Goal: Task Accomplishment & Management: Manage account settings

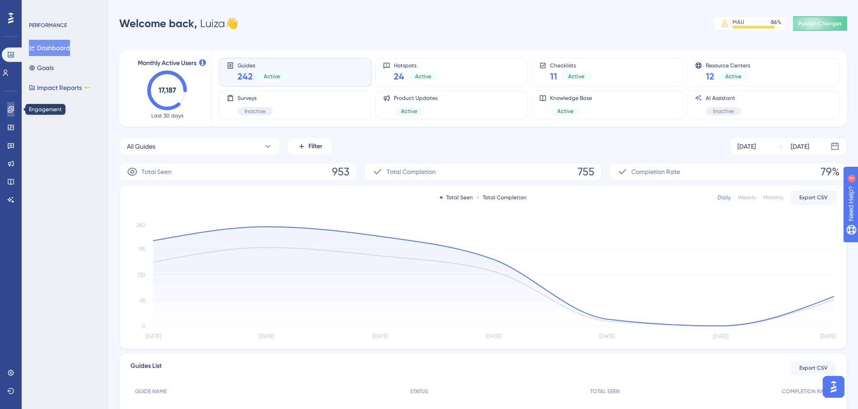
click at [13, 113] on link at bounding box center [10, 109] width 7 height 14
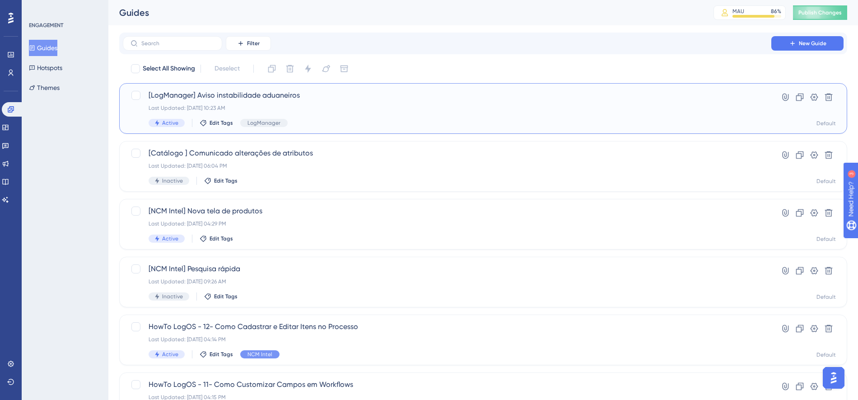
click at [369, 109] on div "Last Updated: [DATE] 10:23 AM" at bounding box center [447, 107] width 597 height 7
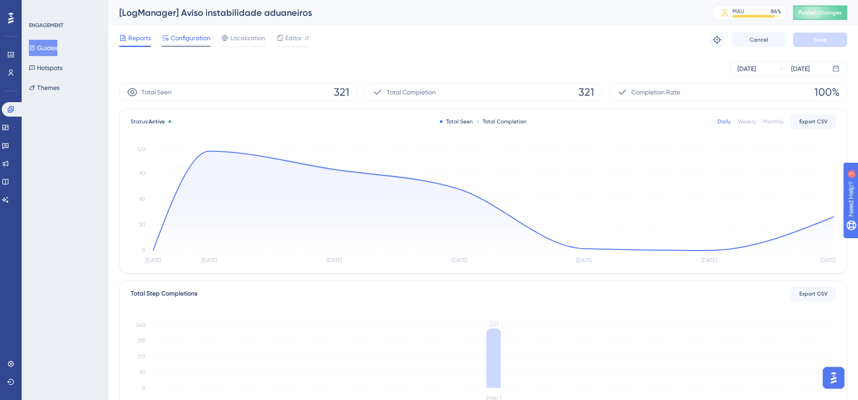
click at [201, 38] on span "Configuration" at bounding box center [191, 38] width 40 height 11
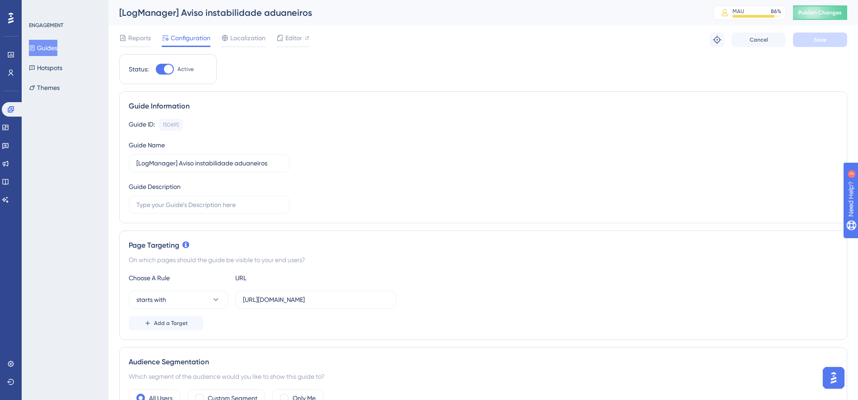
click at [163, 71] on div at bounding box center [165, 69] width 18 height 11
click at [156, 70] on input "Active" at bounding box center [155, 69] width 0 height 0
checkbox input "false"
click at [650, 41] on button "Save" at bounding box center [820, 40] width 54 height 14
click at [650, 13] on span "Publish Changes" at bounding box center [820, 12] width 43 height 7
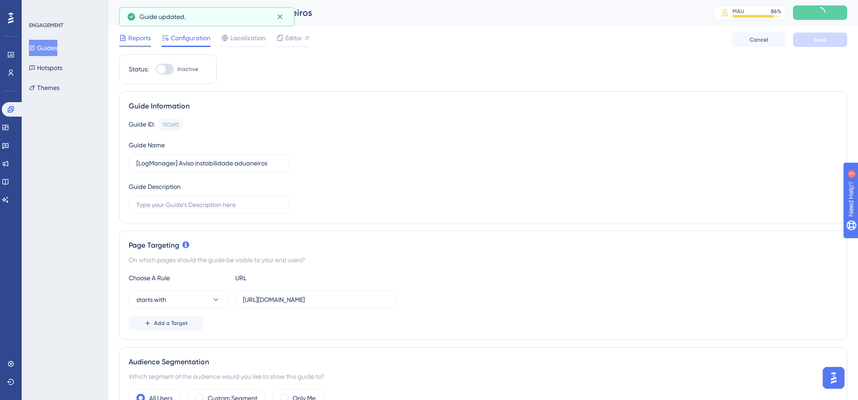
click at [139, 40] on span "Reports" at bounding box center [139, 38] width 23 height 11
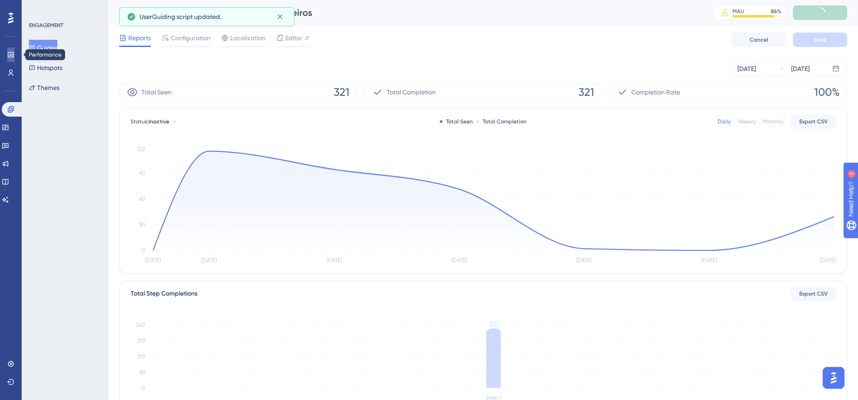
click at [14, 56] on icon at bounding box center [10, 54] width 7 height 7
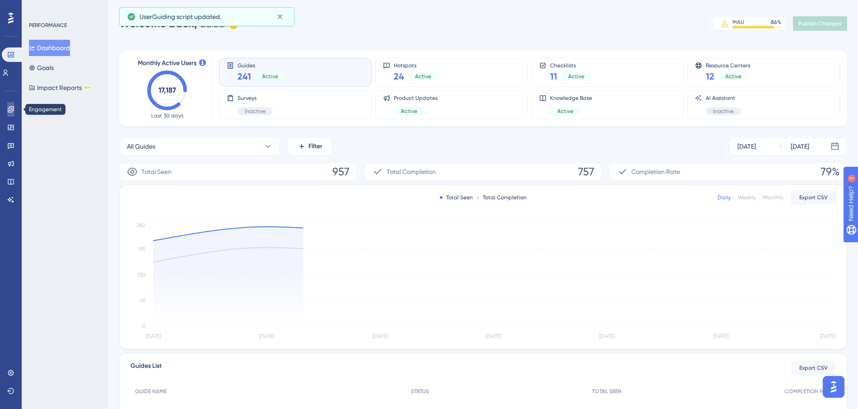
click at [11, 111] on icon at bounding box center [10, 109] width 7 height 7
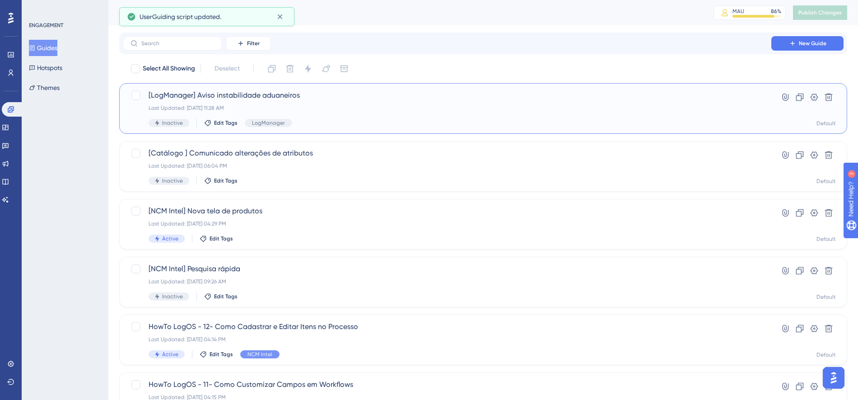
click at [338, 113] on div "[LogManager] Aviso instabilidade aduaneiros Last Updated: [DATE] 11:28 AM Inact…" at bounding box center [447, 108] width 597 height 37
